Goal: Share content: Share content

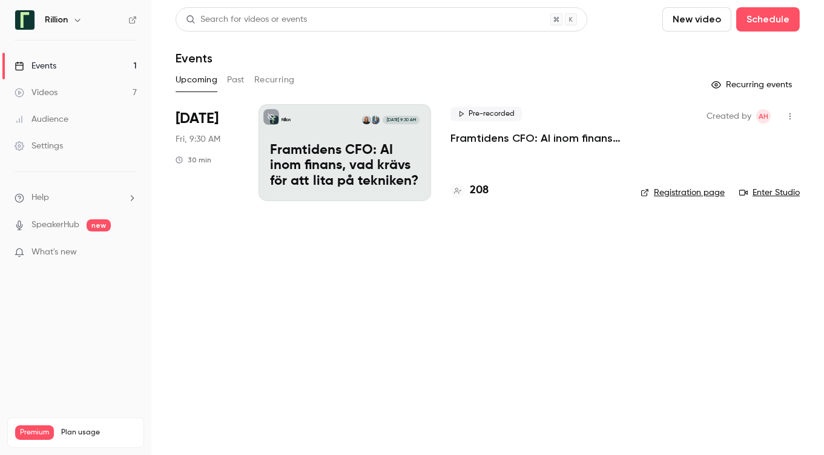
click at [234, 81] on button "Past" at bounding box center [236, 79] width 18 height 19
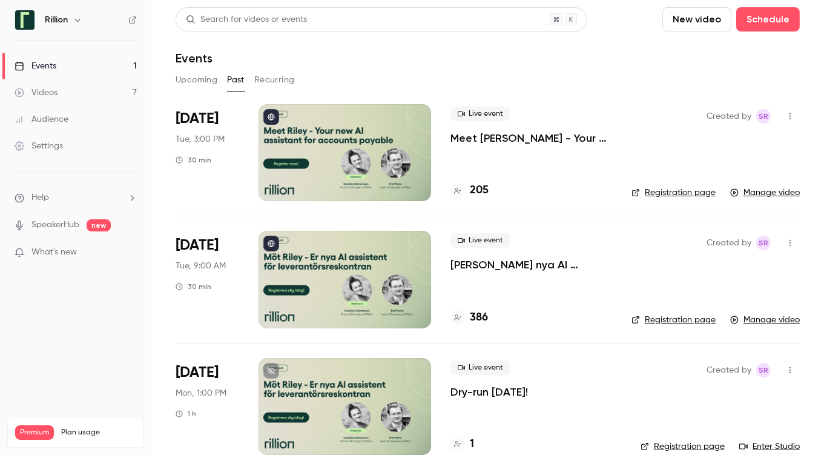
click at [340, 144] on div at bounding box center [345, 152] width 173 height 97
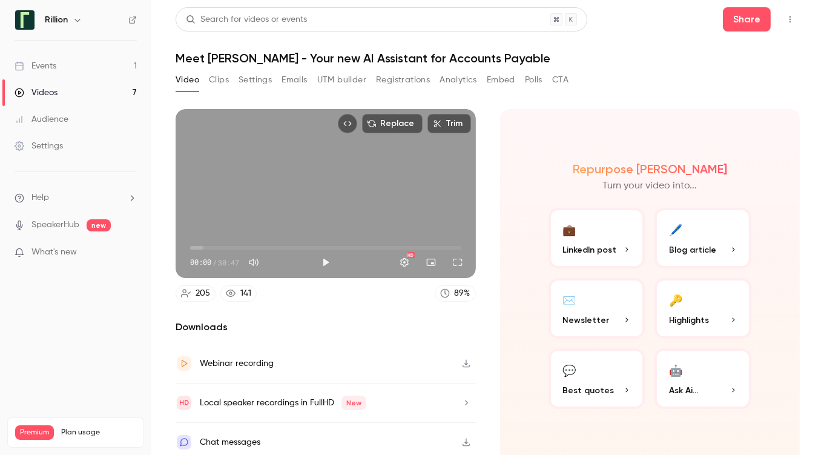
click at [730, 386] on icon "button" at bounding box center [733, 389] width 7 height 7
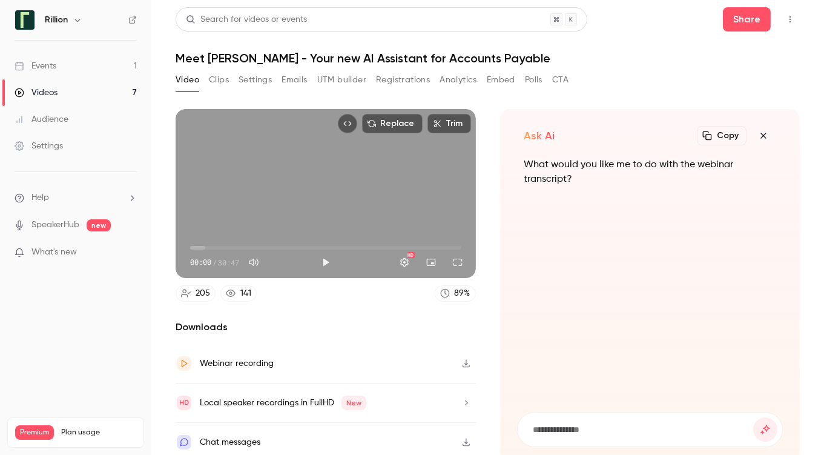
click at [756, 132] on icon "button" at bounding box center [763, 136] width 15 height 10
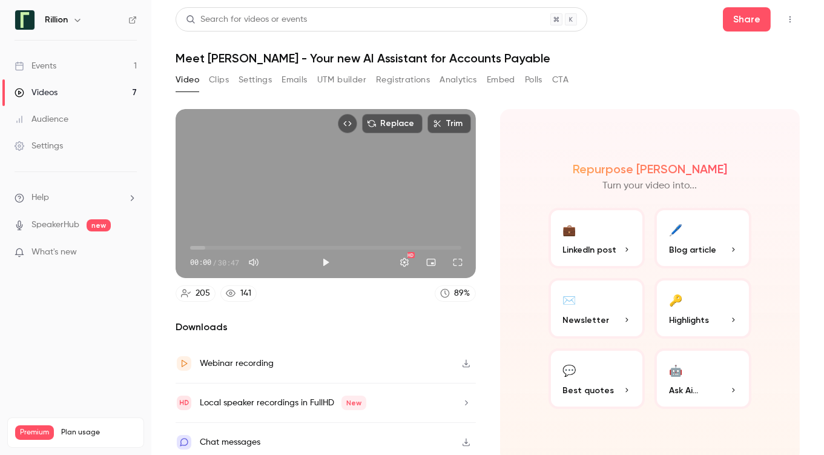
click at [682, 239] on button "🖊️ Blog article" at bounding box center [703, 238] width 97 height 61
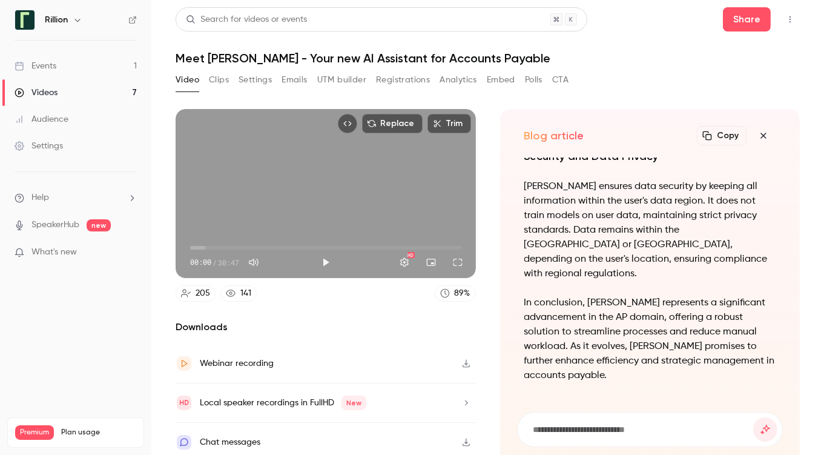
click at [756, 134] on icon "button" at bounding box center [763, 136] width 15 height 10
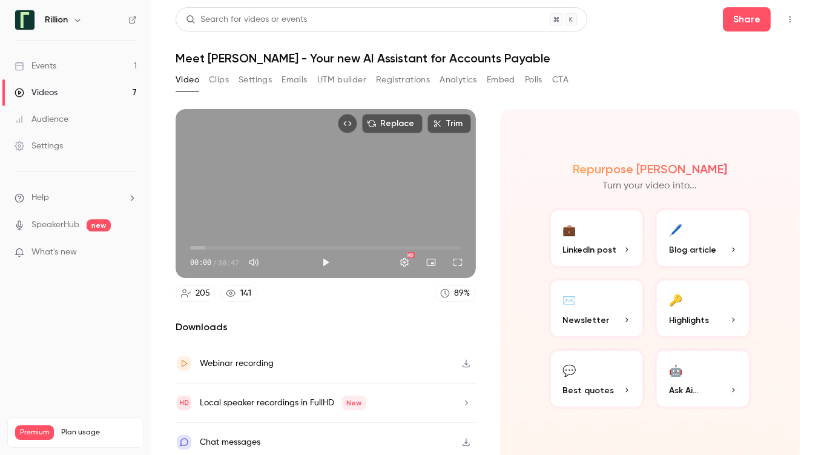
click at [605, 248] on span "LinkedIn post" at bounding box center [590, 249] width 54 height 13
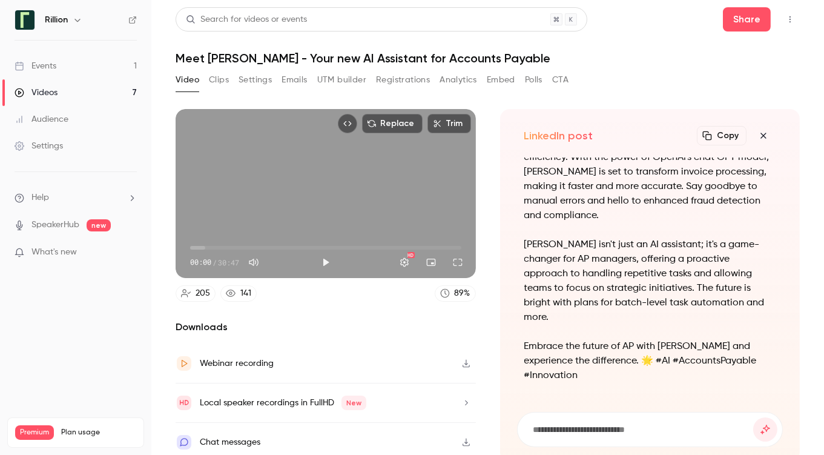
click at [549, 424] on input at bounding box center [643, 429] width 222 height 13
type input "**********"
click at [753, 417] on button "submit" at bounding box center [765, 429] width 24 height 24
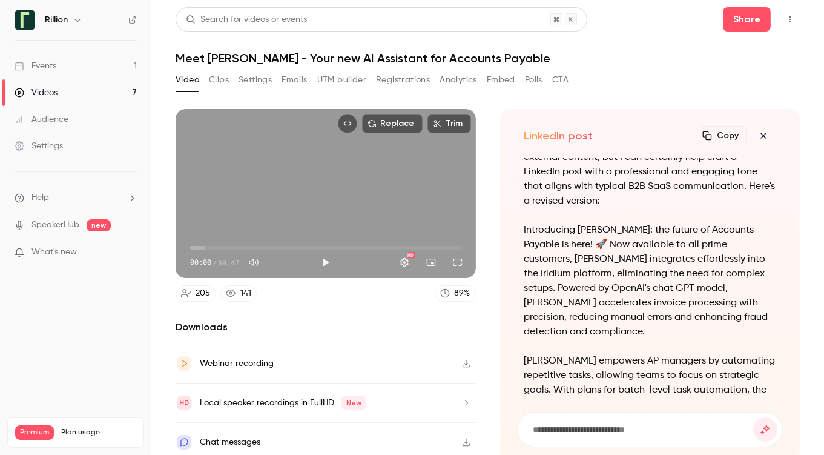
scroll to position [-97, 0]
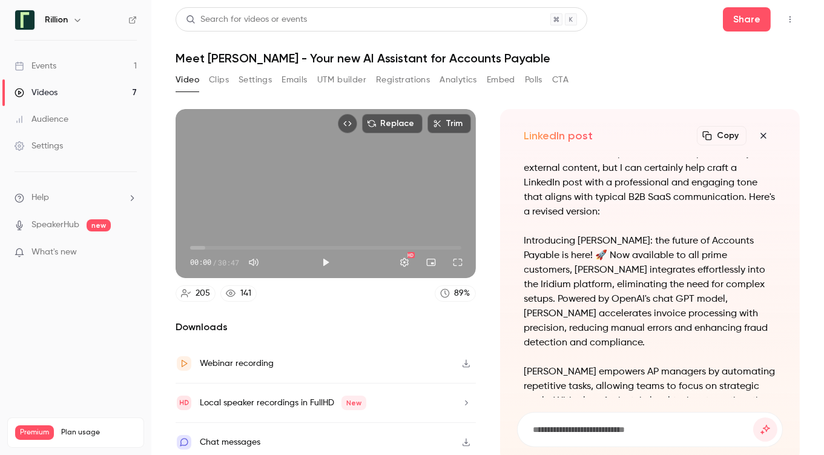
click at [756, 133] on icon "button" at bounding box center [763, 136] width 15 height 10
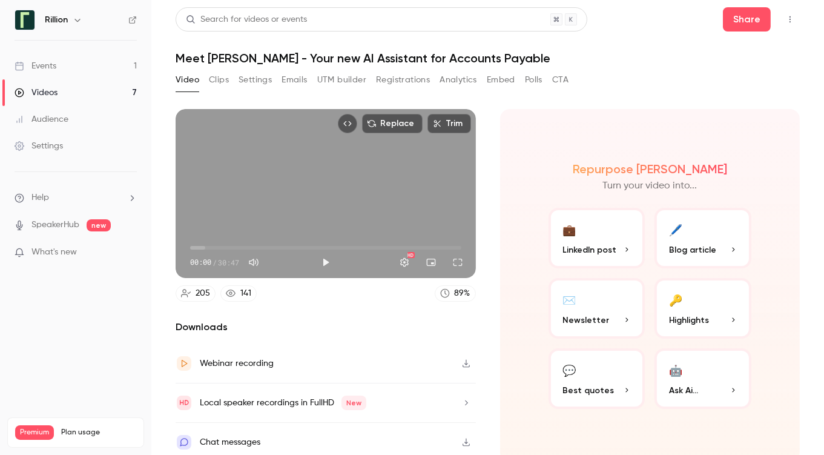
click at [623, 318] on icon "button" at bounding box center [626, 319] width 7 height 7
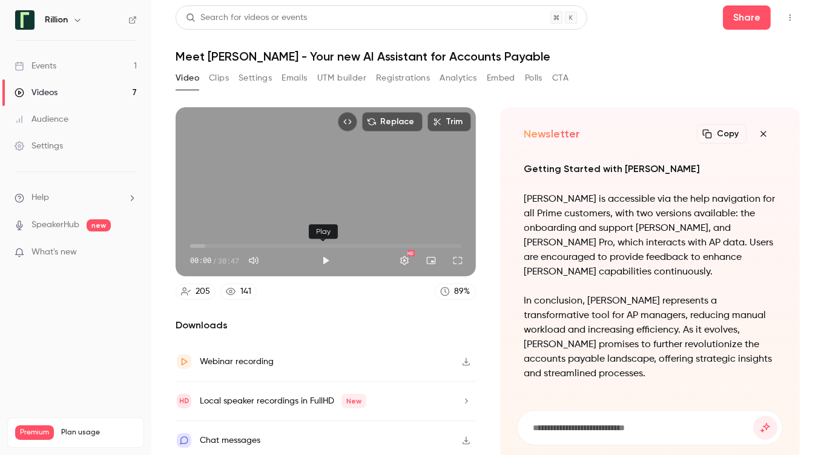
scroll to position [0, 0]
